Goal: Obtain resource: Obtain resource

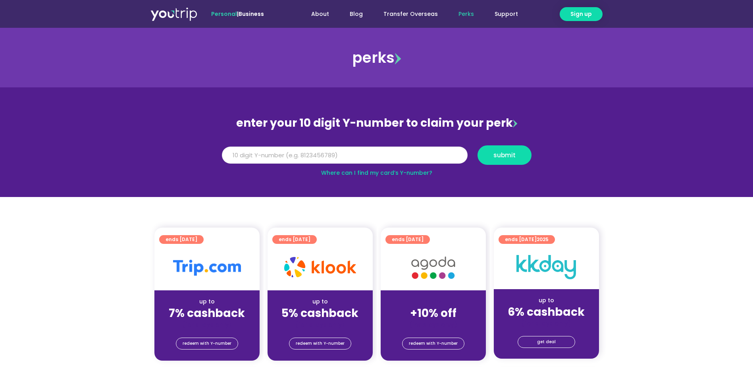
click at [293, 158] on input "Y Number" at bounding box center [345, 155] width 246 height 17
type input "8113466745"
click at [500, 158] on span "submit" at bounding box center [505, 155] width 22 height 6
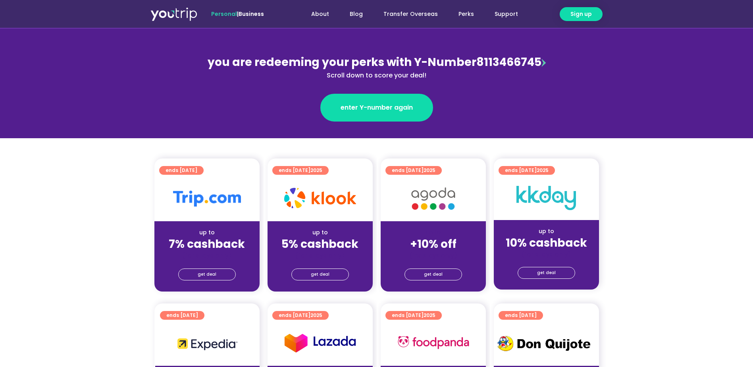
scroll to position [79, 0]
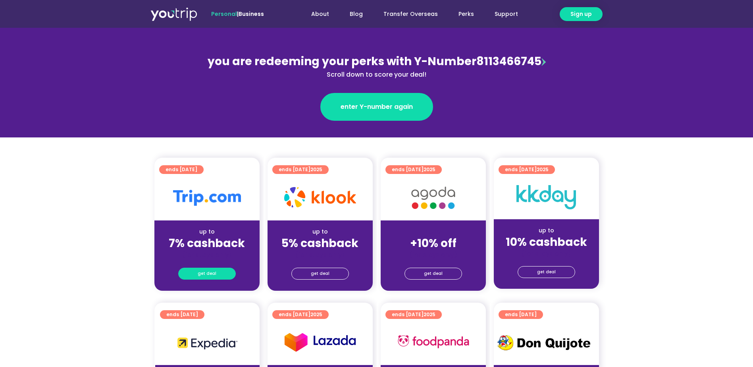
click at [209, 274] on span "get deal" at bounding box center [207, 273] width 19 height 11
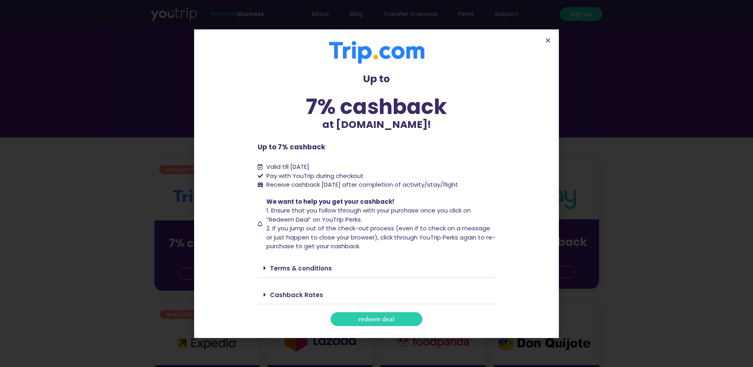
click at [373, 320] on span "redeem deal" at bounding box center [377, 319] width 36 height 6
